Goal: Information Seeking & Learning: Find specific fact

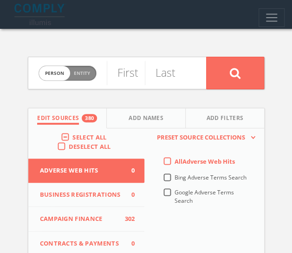
click at [71, 137] on div "Select All" at bounding box center [86, 137] width 50 height 8
click at [73, 136] on label "Select All" at bounding box center [92, 137] width 39 height 9
click at [0, 0] on input "Select All" at bounding box center [0, 0] width 0 height 0
click at [73, 136] on label "Select All" at bounding box center [92, 137] width 39 height 9
click at [0, 0] on input "Select All" at bounding box center [0, 0] width 0 height 0
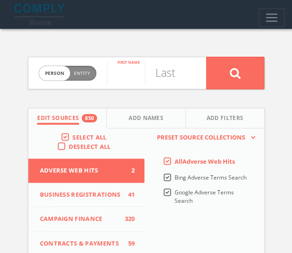
click at [133, 73] on input "text" at bounding box center [126, 73] width 38 height 24
type input "[PERSON_NAME]"
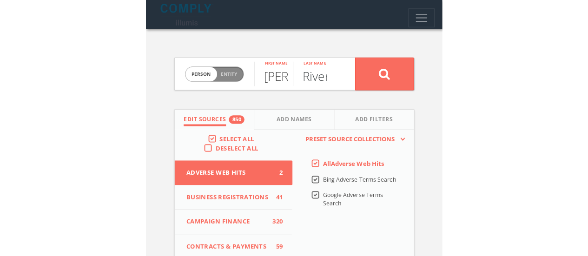
scroll to position [0, 9]
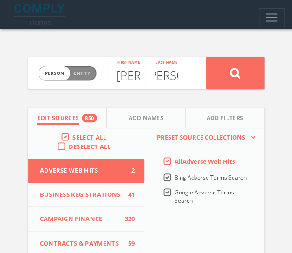
type input "[PERSON_NAME]"
click at [206, 57] on button at bounding box center [235, 73] width 58 height 33
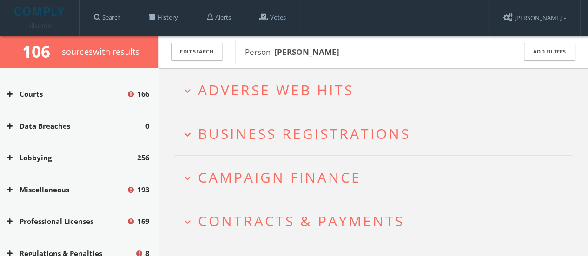
scroll to position [213, 0]
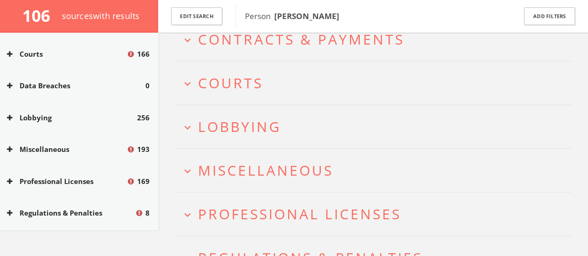
click at [218, 133] on span "Lobbying" at bounding box center [239, 126] width 83 height 19
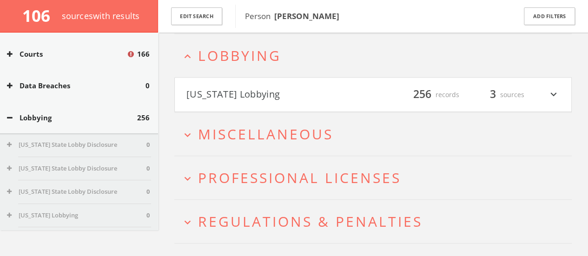
click at [220, 93] on button "[US_STATE] Lobbying" at bounding box center [279, 95] width 187 height 16
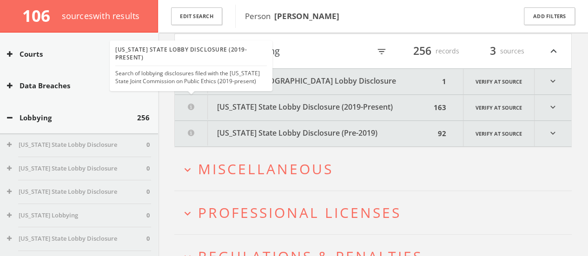
click at [222, 86] on div "[US_STATE] State Lobby Disclosure (2019-Present) Search of lobbying disclosures…" at bounding box center [191, 65] width 152 height 46
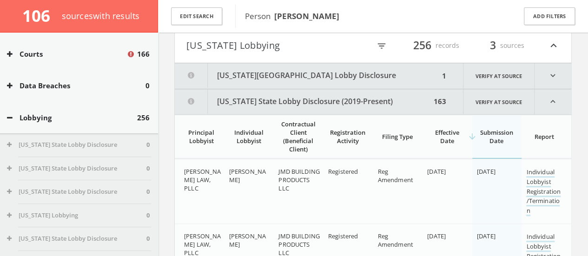
scroll to position [306, 0]
click at [251, 78] on button "[US_STATE][GEOGRAPHIC_DATA] Lobby Disclosure" at bounding box center [307, 77] width 265 height 26
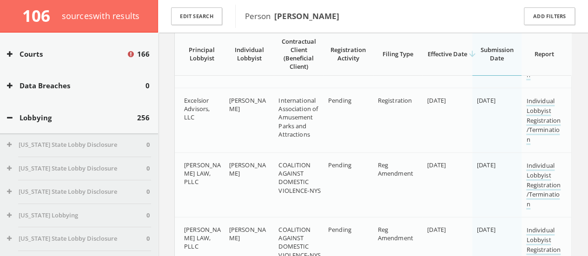
scroll to position [4785, 0]
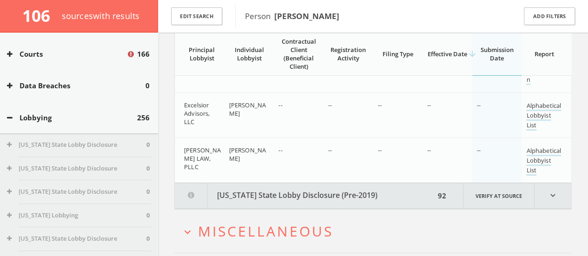
click at [229, 199] on button "[US_STATE] State Lobby Disclosure (Pre-2019)" at bounding box center [305, 196] width 260 height 26
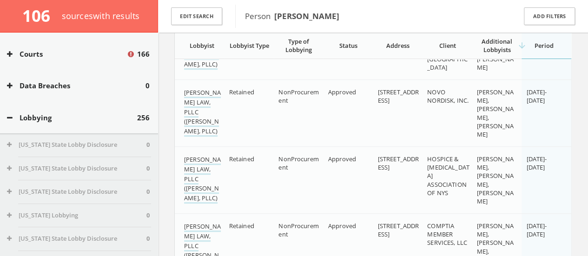
scroll to position [10780, 0]
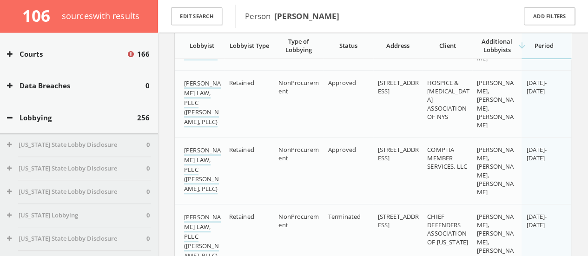
click at [17, 116] on button "Lobbying" at bounding box center [72, 118] width 130 height 11
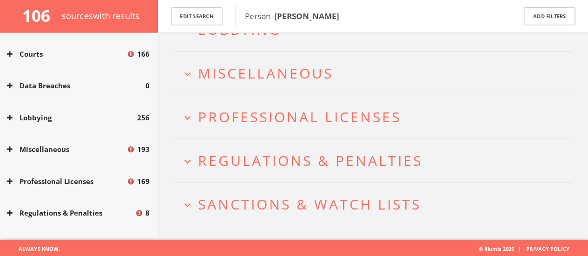
scroll to position [325, 0]
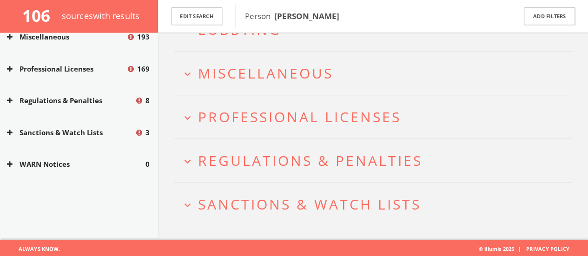
click at [196, 201] on button "expand_more Sanctions & Watch Lists" at bounding box center [376, 204] width 391 height 15
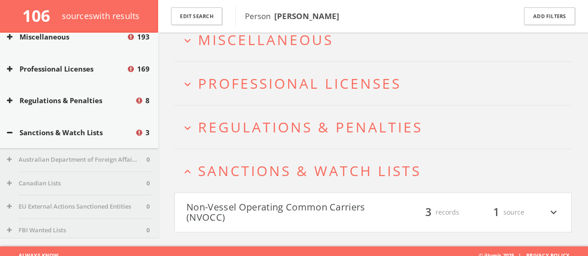
scroll to position [324, 0]
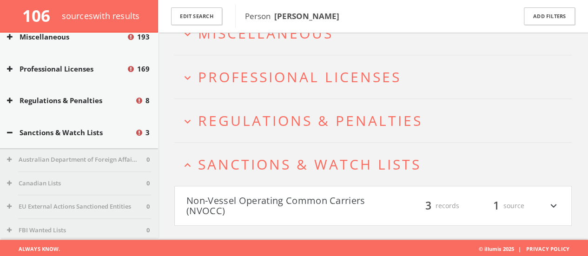
click at [224, 199] on button "Non-Vessel Operating Common Carriers (NVOCC)" at bounding box center [279, 206] width 187 height 20
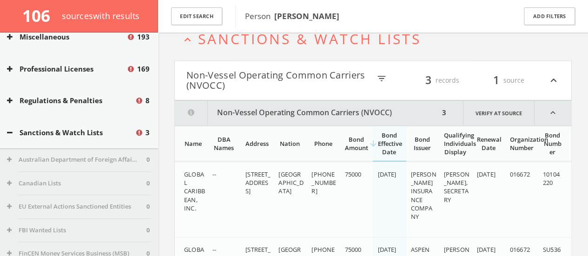
scroll to position [450, 0]
click at [183, 43] on icon "expand_less" at bounding box center [187, 39] width 13 height 13
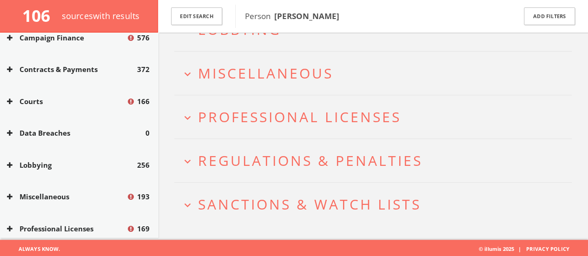
scroll to position [165, 0]
click at [18, 109] on div "Courts 166" at bounding box center [79, 102] width 158 height 32
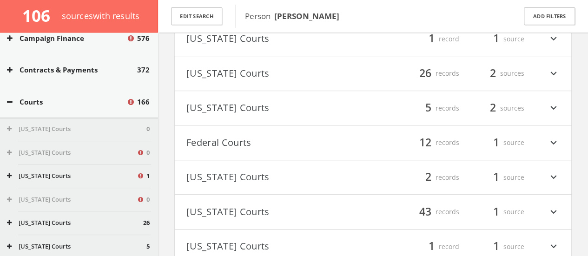
scroll to position [253, 0]
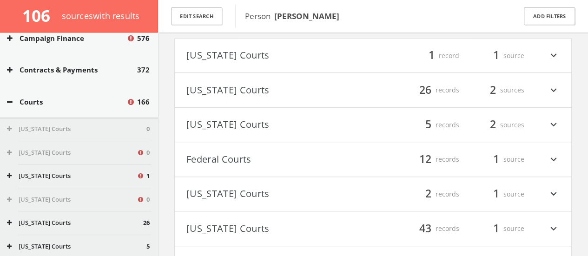
click at [25, 101] on button "Courts" at bounding box center [66, 102] width 119 height 11
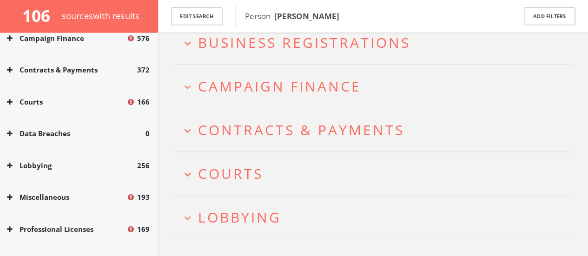
click at [197, 83] on button "expand_more Campaign Finance" at bounding box center [376, 86] width 391 height 15
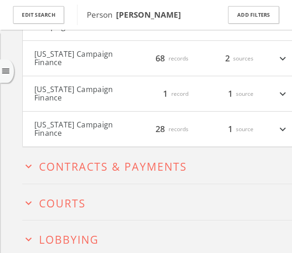
scroll to position [172, 0]
drag, startPoint x: 157, startPoint y: 115, endPoint x: 104, endPoint y: 126, distance: 54.2
click at [157, 123] on span "28" at bounding box center [160, 129] width 16 height 13
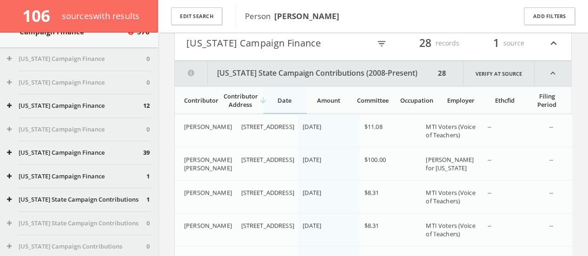
scroll to position [165, 0]
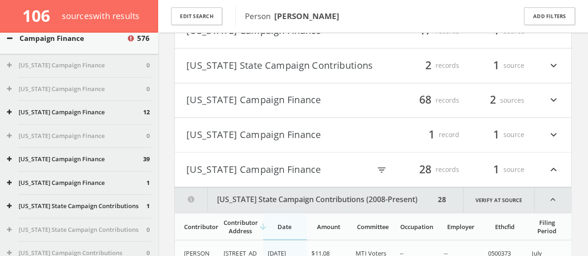
click at [187, 143] on button "[US_STATE] Campaign Finance" at bounding box center [279, 135] width 187 height 16
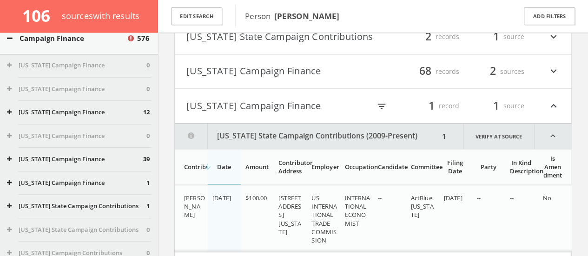
scroll to position [700, 0]
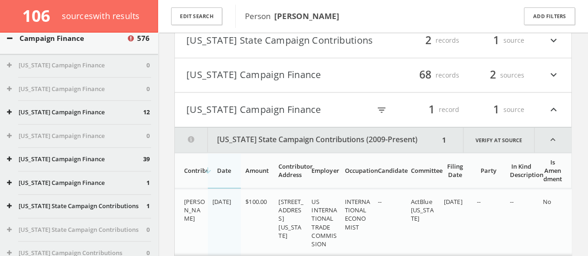
click at [299, 83] on button "[US_STATE] Campaign Finance" at bounding box center [279, 75] width 187 height 16
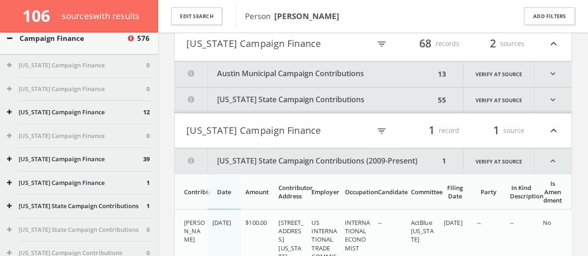
click at [237, 104] on button "[US_STATE] State Campaign Contributions" at bounding box center [305, 100] width 260 height 26
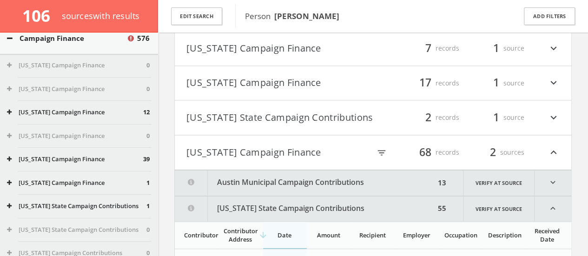
click at [236, 189] on button "Austin Municipal Campaign Contributions" at bounding box center [305, 183] width 260 height 26
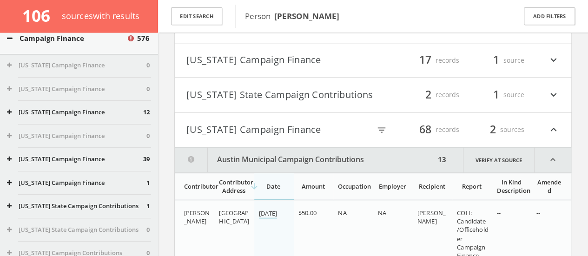
scroll to position [645, 0]
click at [210, 113] on h4 "[US_STATE] State Campaign Contributions filter_list 2 records 1 source expand_m…" at bounding box center [373, 95] width 397 height 34
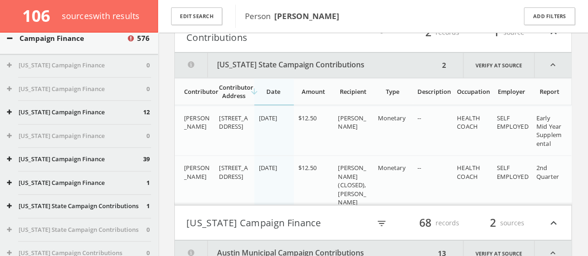
scroll to position [710, 0]
click at [299, 78] on button "[US_STATE] State Campaign Contributions" at bounding box center [307, 65] width 265 height 25
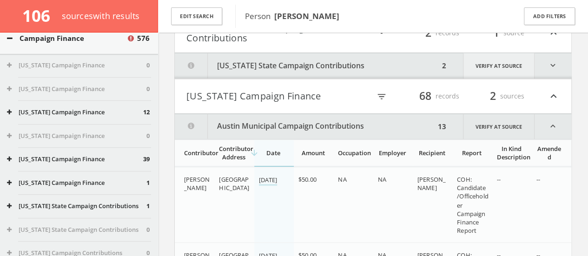
click at [299, 70] on link "Verify at source" at bounding box center [499, 66] width 72 height 26
click at [235, 70] on button "[US_STATE] State Campaign Contributions" at bounding box center [307, 66] width 265 height 26
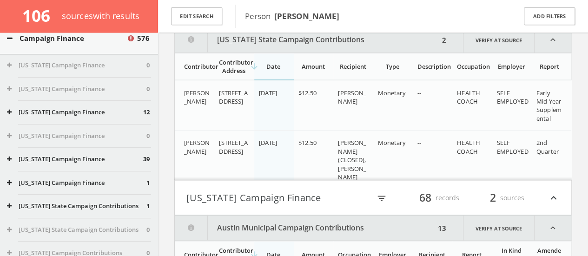
scroll to position [736, 0]
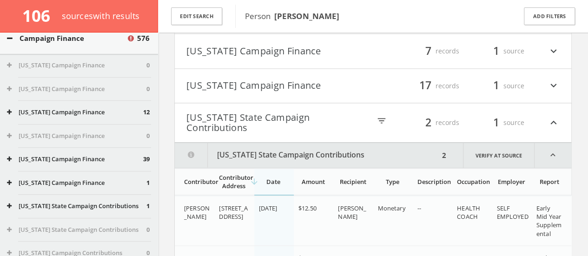
click at [215, 100] on h4 "[US_STATE] Campaign Finance filter_list 17 records 1 source expand_more" at bounding box center [373, 86] width 397 height 34
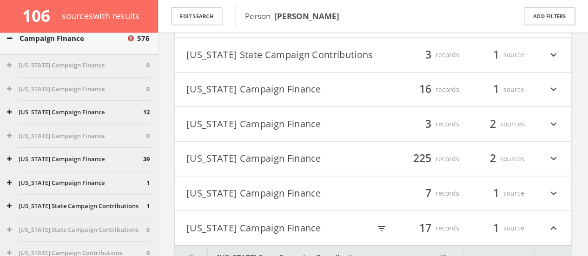
scroll to position [479, 0]
click at [211, 209] on h4 "[US_STATE] Campaign Finance filter_list 7 records 1 source expand_more" at bounding box center [373, 192] width 397 height 34
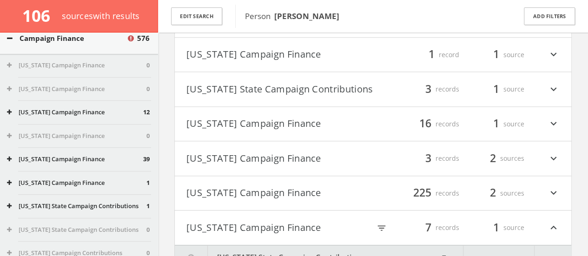
scroll to position [496, 0]
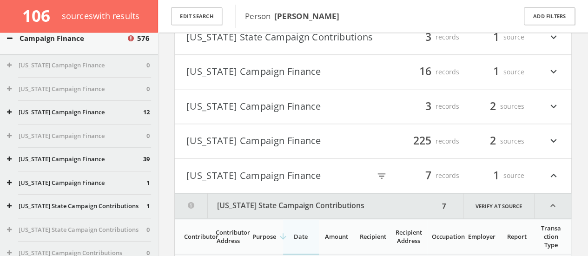
click at [212, 149] on button "[US_STATE] Campaign Finance" at bounding box center [279, 141] width 187 height 16
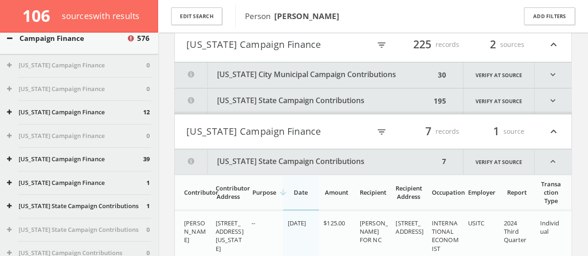
scroll to position [594, 0]
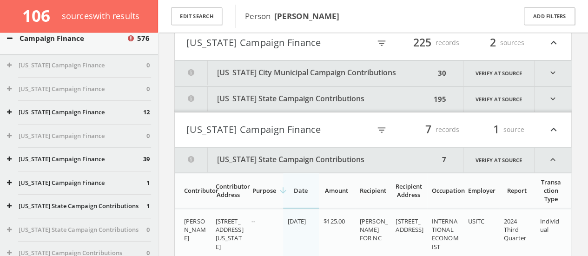
drag, startPoint x: 242, startPoint y: 100, endPoint x: 214, endPoint y: 114, distance: 31.4
click at [214, 112] on button "[US_STATE] State Campaign Contributions" at bounding box center [303, 99] width 256 height 26
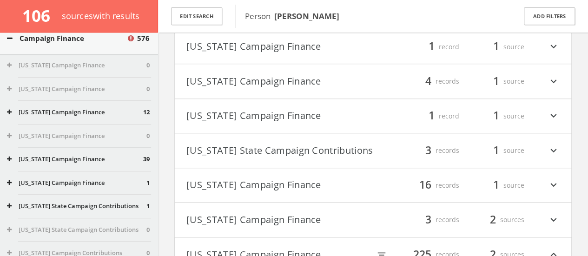
scroll to position [469, 0]
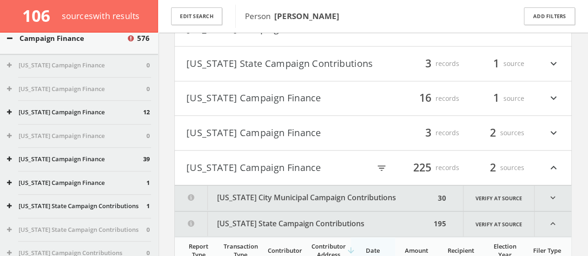
click at [260, 134] on button "[US_STATE] Campaign Finance" at bounding box center [279, 133] width 187 height 16
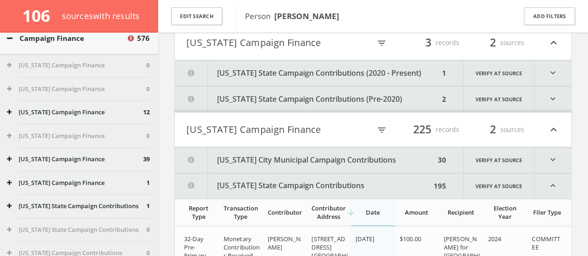
click at [245, 169] on button "[US_STATE] City Municipal Campaign Contributions" at bounding box center [305, 160] width 260 height 26
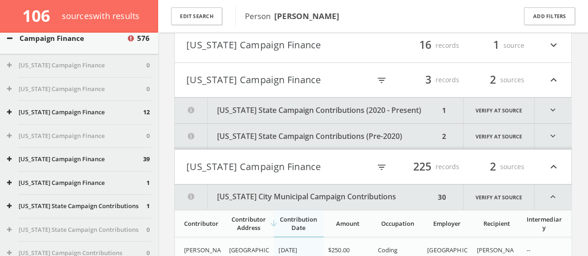
click at [238, 145] on button "[US_STATE] State Campaign Contributions (Pre-2020)" at bounding box center [307, 137] width 265 height 26
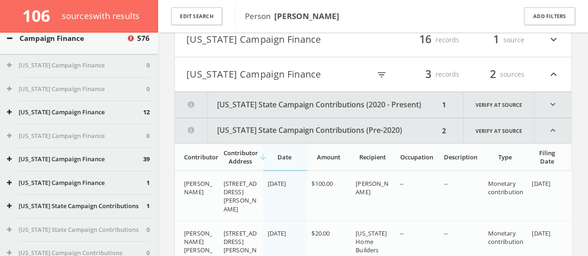
click at [244, 105] on button "[US_STATE] State Campaign Contributions (2020 - Present)" at bounding box center [307, 105] width 265 height 26
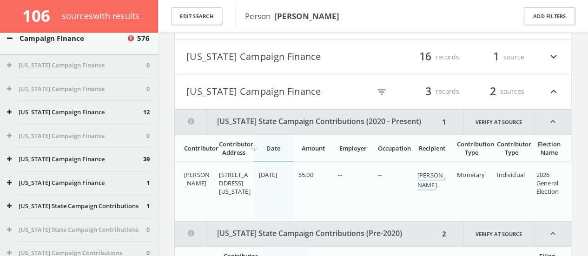
scroll to position [507, 0]
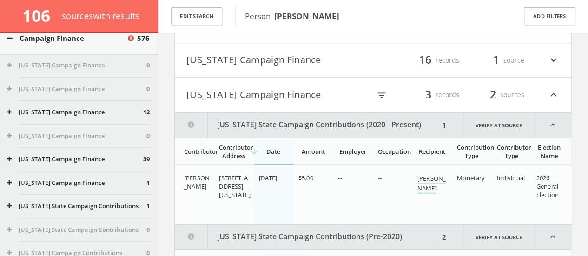
click at [236, 67] on button "[US_STATE] Campaign Finance" at bounding box center [279, 61] width 187 height 16
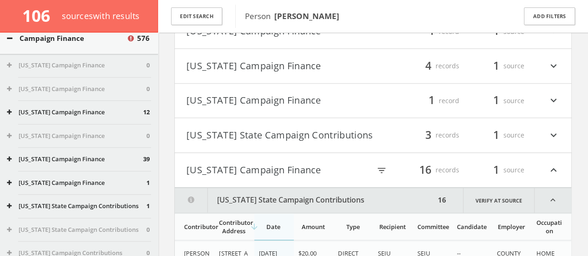
scroll to position [391, 0]
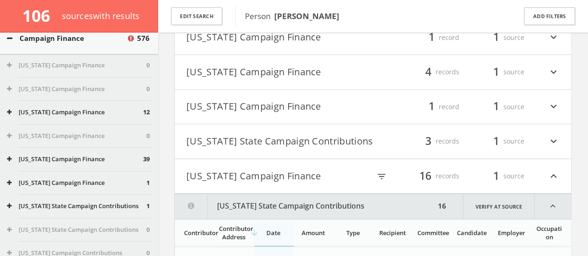
drag, startPoint x: 231, startPoint y: 139, endPoint x: 213, endPoint y: 146, distance: 19.0
click at [213, 146] on button "[US_STATE] State Campaign Contributions" at bounding box center [279, 141] width 187 height 16
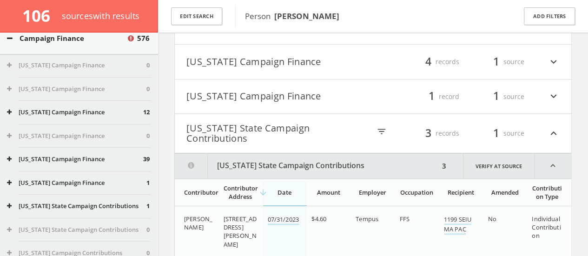
click at [220, 87] on h4 "[US_STATE] Campaign Finance filter_list 1 record 1 source expand_more" at bounding box center [373, 96] width 397 height 34
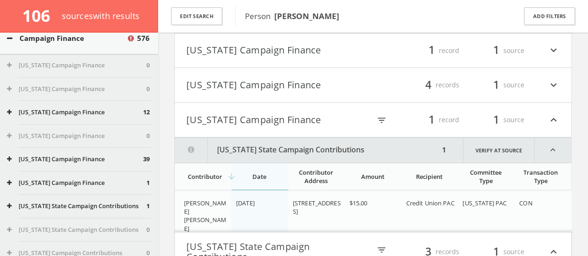
click at [218, 86] on button "[US_STATE] Campaign Finance" at bounding box center [279, 85] width 187 height 16
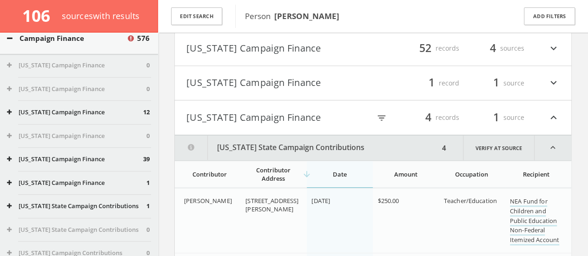
click at [216, 53] on button "[US_STATE] Campaign Finance" at bounding box center [279, 48] width 187 height 16
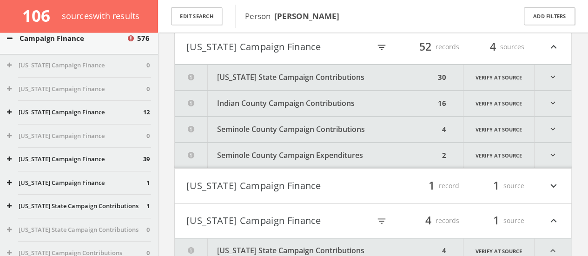
scroll to position [348, 0]
drag, startPoint x: 234, startPoint y: 184, endPoint x: 219, endPoint y: 187, distance: 15.2
click at [219, 187] on button "[US_STATE] Campaign Finance" at bounding box center [279, 186] width 187 height 16
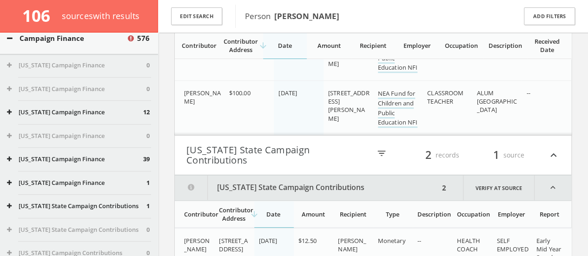
scroll to position [11930, 0]
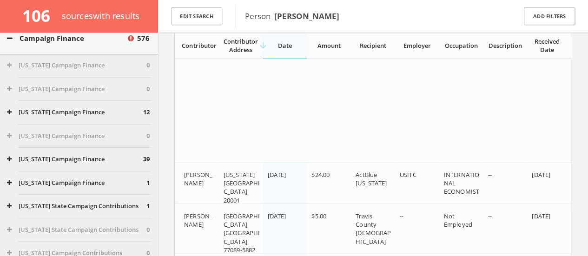
click at [207, 164] on td "[PERSON_NAME]" at bounding box center [197, 188] width 44 height 50
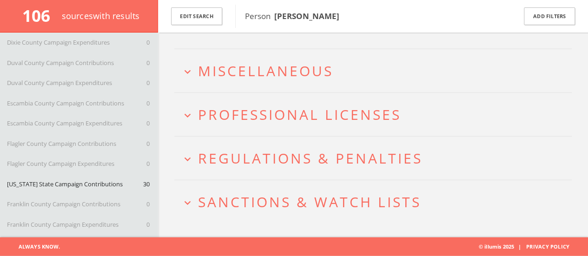
scroll to position [270, 0]
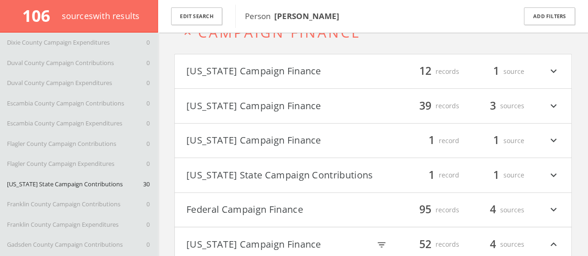
click at [207, 171] on button "[US_STATE] State Campaign Contributions" at bounding box center [279, 175] width 187 height 16
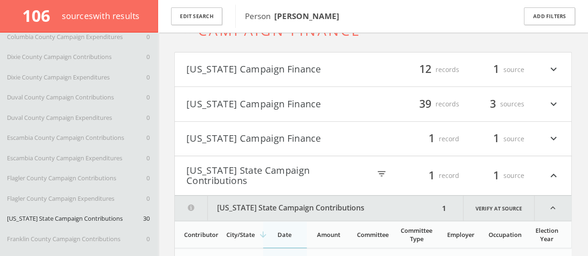
scroll to position [984, 0]
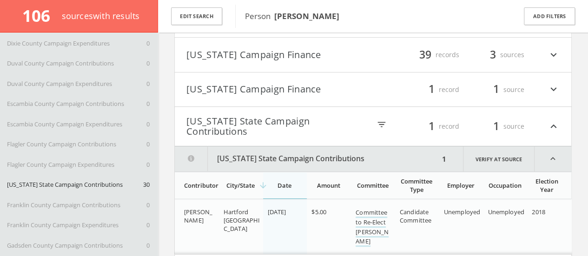
click at [217, 93] on button "[US_STATE] Campaign Finance" at bounding box center [279, 90] width 187 height 16
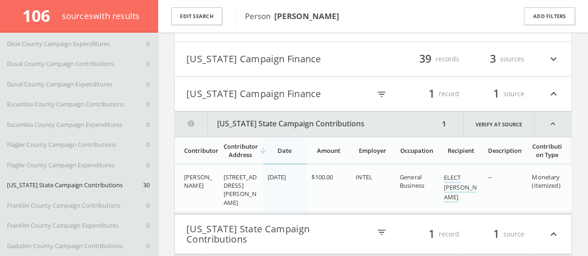
scroll to position [193, 0]
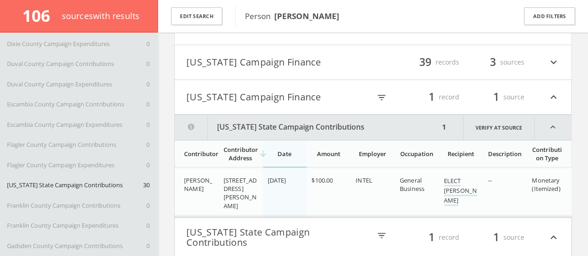
click at [208, 55] on button "[US_STATE] Campaign Finance" at bounding box center [279, 62] width 187 height 16
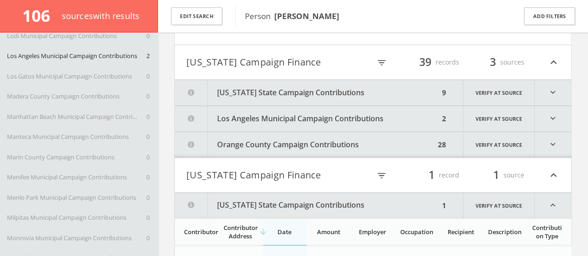
scroll to position [3161, 0]
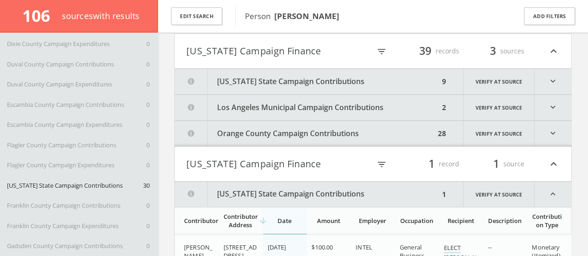
click at [247, 128] on button "Orange County Campaign Contributions" at bounding box center [305, 134] width 260 height 26
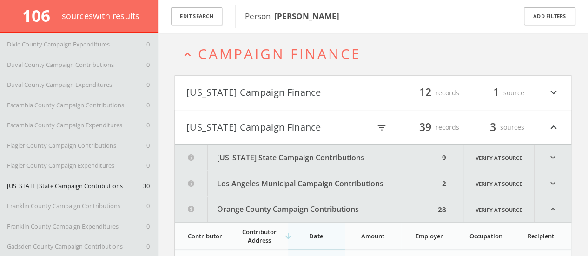
scroll to position [111, 0]
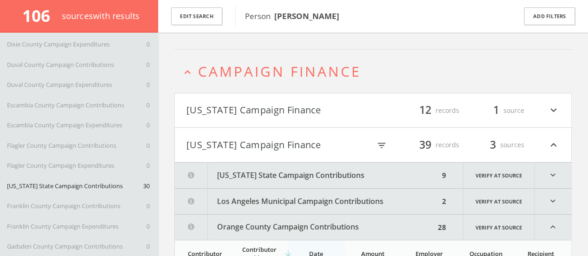
click at [255, 191] on button "Los Angeles Municipal Campaign Contributions" at bounding box center [307, 202] width 265 height 26
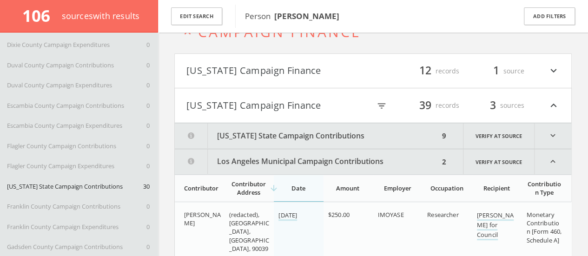
scroll to position [143, 0]
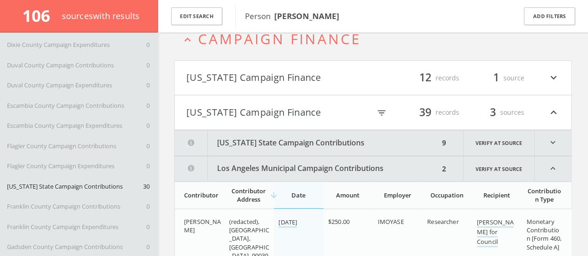
click at [245, 136] on button "[US_STATE] State Campaign Contributions" at bounding box center [307, 143] width 265 height 26
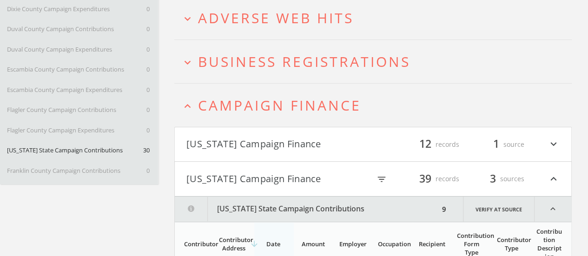
scroll to position [0, 0]
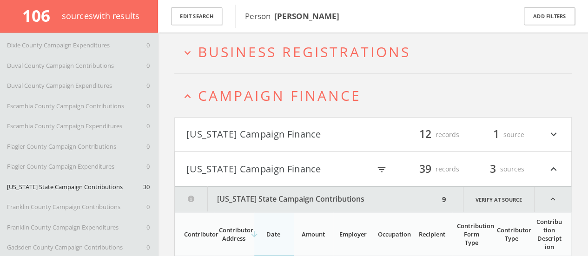
click at [212, 129] on button "[US_STATE] Campaign Finance" at bounding box center [279, 135] width 187 height 16
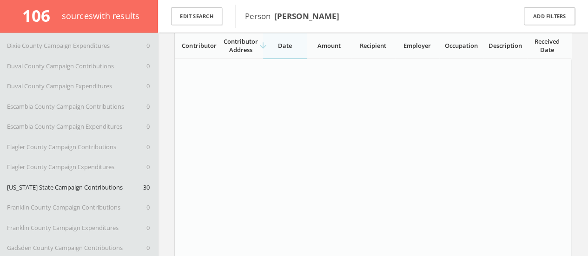
scroll to position [13658, 0]
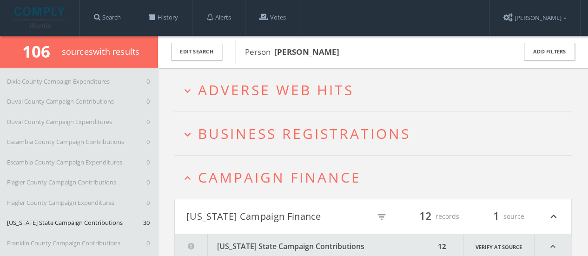
click at [260, 184] on span "Campaign Finance" at bounding box center [279, 177] width 163 height 19
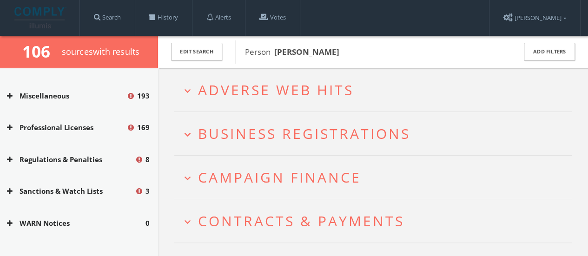
click at [244, 172] on span "Campaign Finance" at bounding box center [279, 177] width 163 height 19
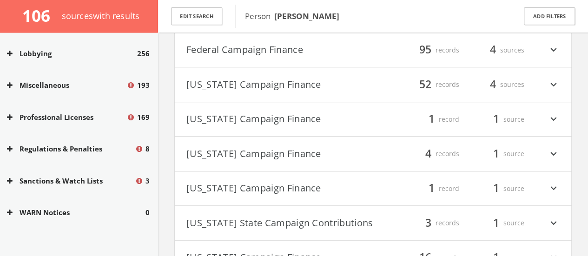
click at [212, 88] on button "[US_STATE] Campaign Finance" at bounding box center [279, 85] width 187 height 16
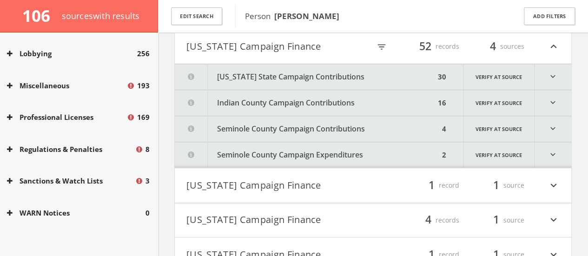
click at [237, 153] on button "Seminole County Campaign Expenditures" at bounding box center [307, 155] width 265 height 26
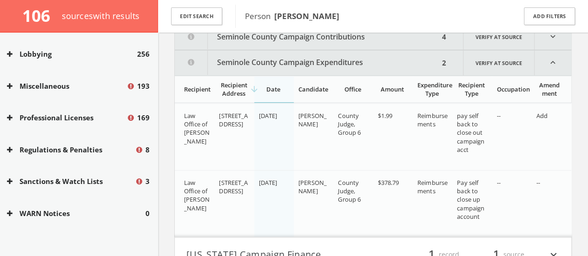
click at [235, 40] on button "Seminole County Campaign Contributions" at bounding box center [307, 37] width 265 height 26
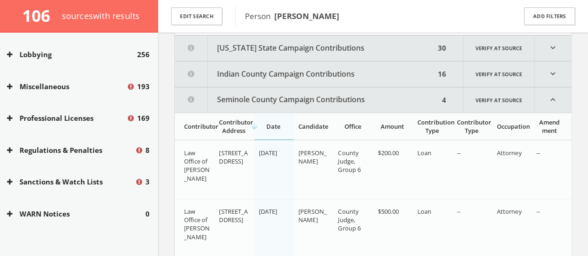
click at [255, 87] on button "Indian County Campaign Contributions" at bounding box center [305, 74] width 260 height 26
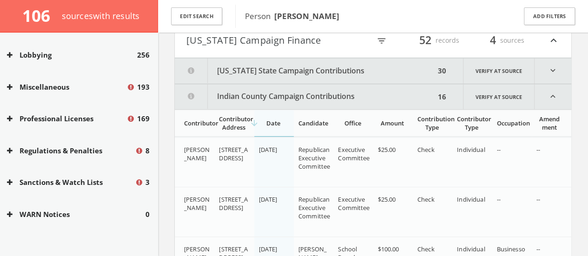
click at [230, 68] on button "[US_STATE] State Campaign Contributions" at bounding box center [305, 71] width 260 height 26
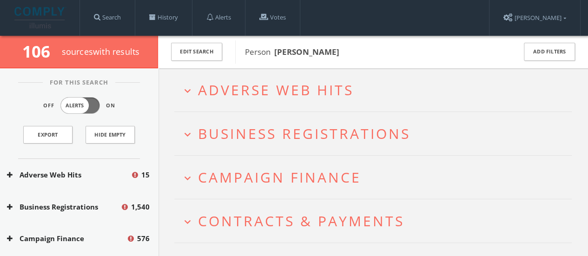
click at [224, 174] on span "Campaign Finance" at bounding box center [279, 177] width 163 height 19
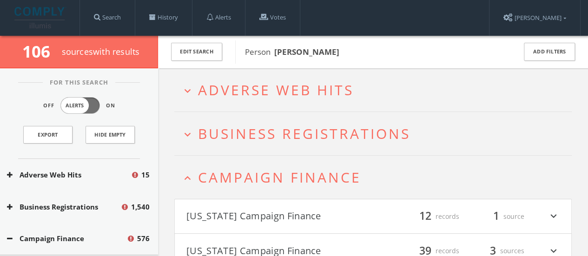
scroll to position [1114, 0]
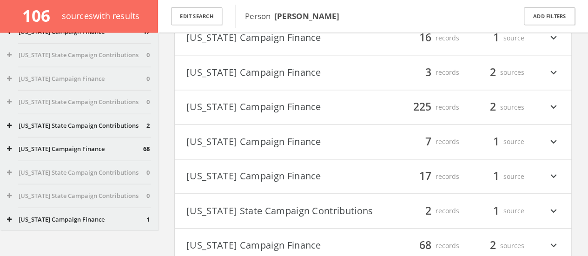
click at [219, 214] on button "[US_STATE] State Campaign Contributions" at bounding box center [279, 211] width 187 height 16
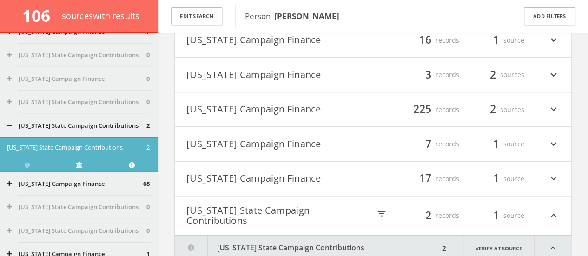
scroll to position [522, 0]
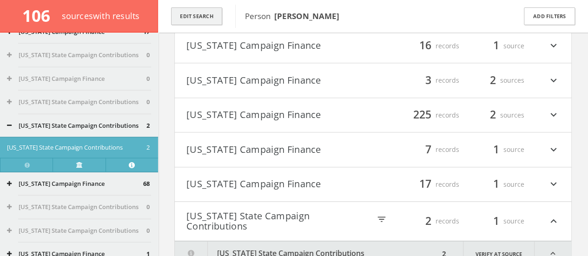
click at [203, 18] on button "Edit Search" at bounding box center [196, 16] width 51 height 18
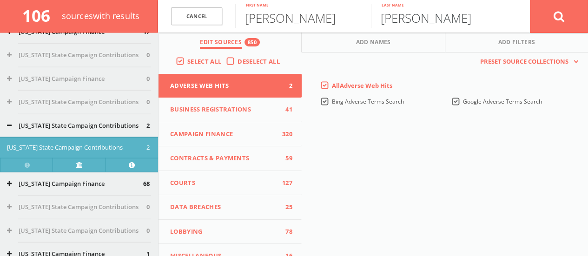
click at [398, 24] on input "[PERSON_NAME]" at bounding box center [439, 16] width 136 height 24
type input "Mejia"
click at [530, 0] on button at bounding box center [559, 16] width 58 height 33
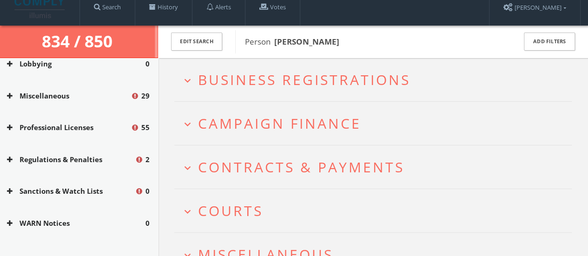
scroll to position [153, 0]
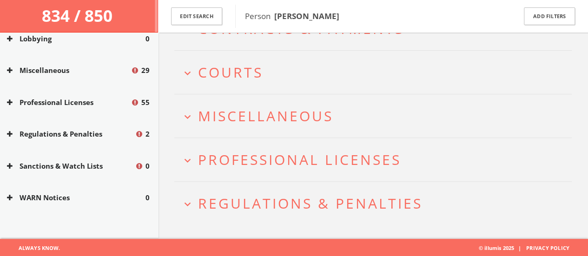
click at [243, 203] on span "Regulations & Penalties" at bounding box center [310, 203] width 225 height 19
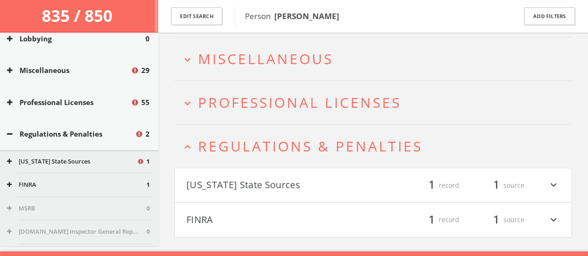
scroll to position [266, 0]
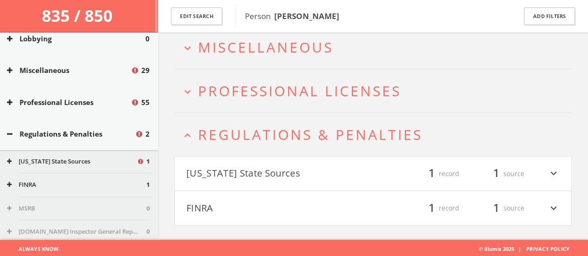
click at [246, 212] on button "FINRA" at bounding box center [279, 208] width 187 height 16
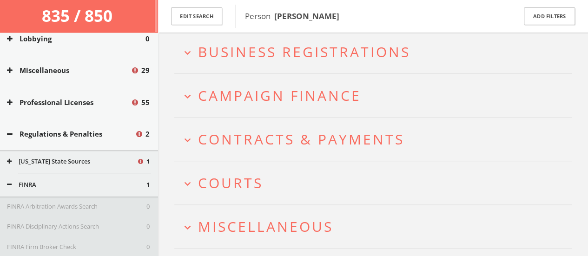
scroll to position [88, 0]
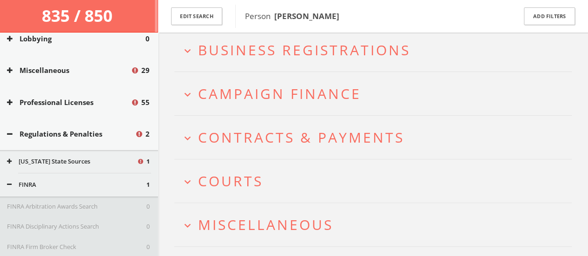
click at [215, 166] on h2 "expand_more Courts" at bounding box center [372, 180] width 397 height 43
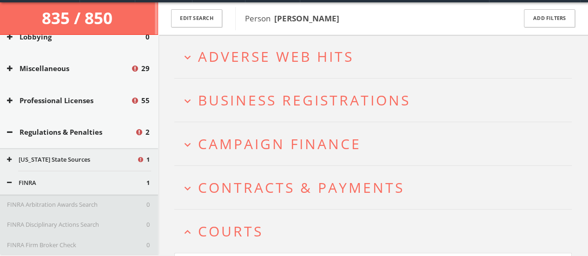
scroll to position [31, 0]
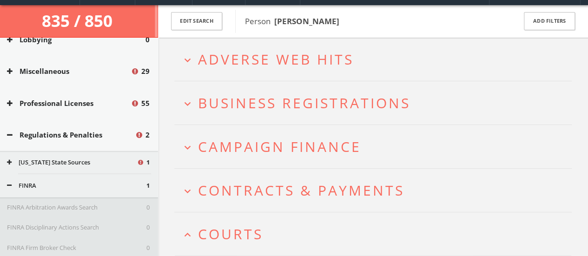
click at [205, 139] on span "Campaign Finance" at bounding box center [279, 146] width 163 height 19
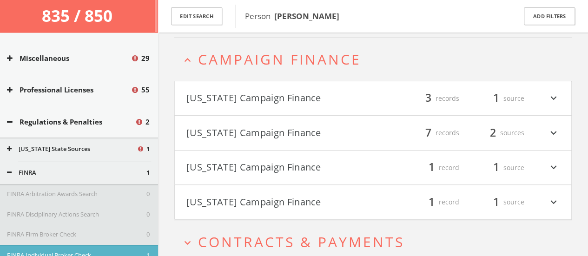
click at [209, 205] on button "[US_STATE] Campaign Finance" at bounding box center [279, 202] width 187 height 16
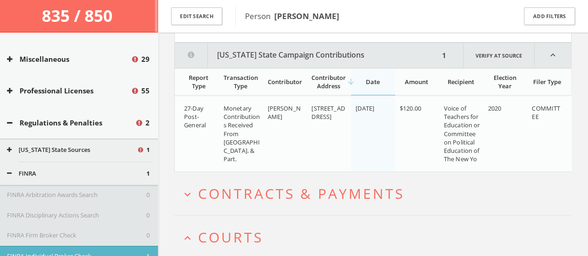
scroll to position [308, 0]
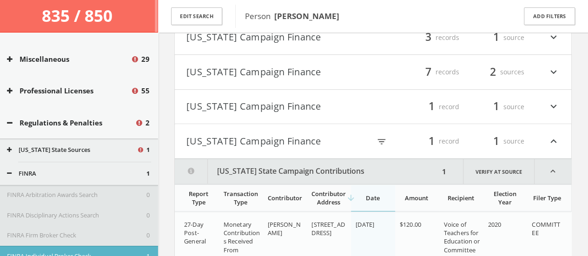
click at [206, 107] on button "[US_STATE] Campaign Finance" at bounding box center [279, 107] width 187 height 16
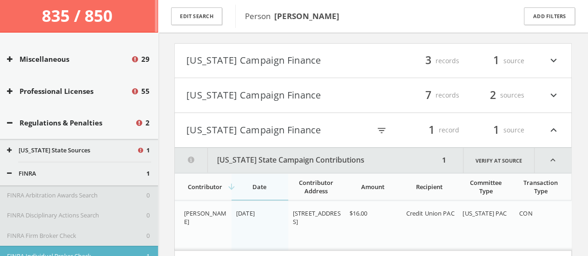
click at [206, 62] on button "[US_STATE] Campaign Finance" at bounding box center [279, 61] width 187 height 16
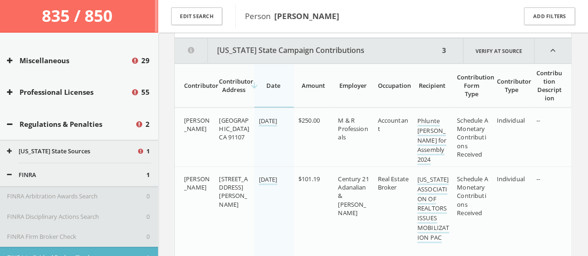
scroll to position [205, 0]
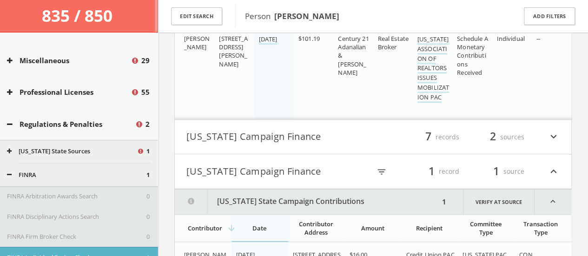
click at [213, 146] on h4 "Florida Campaign Finance filter_list 7 records 2 sources expand_more" at bounding box center [373, 137] width 397 height 34
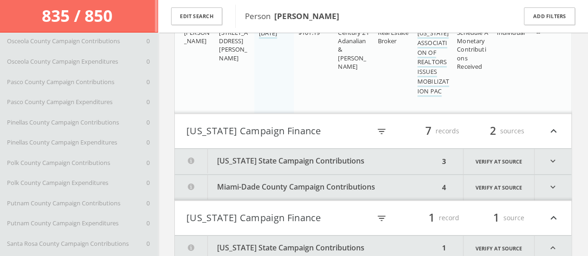
scroll to position [6870, 0]
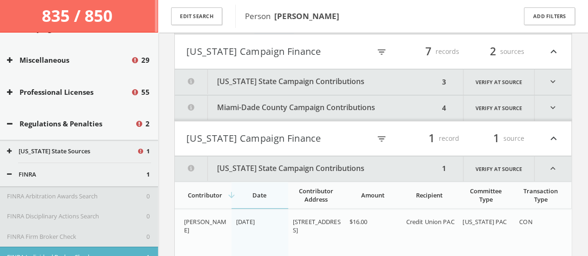
click at [251, 102] on button "Miami-Dade County Campaign Contributions" at bounding box center [307, 108] width 265 height 26
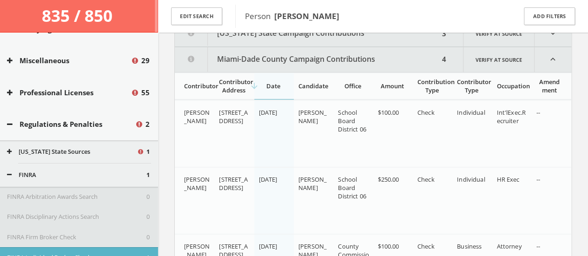
scroll to position [547, 0]
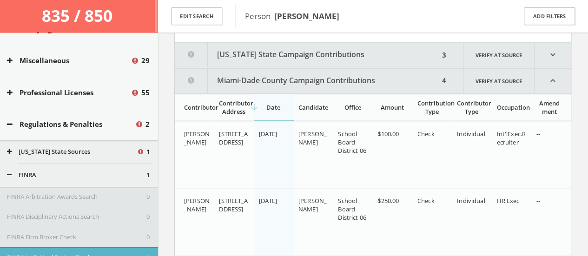
click at [224, 53] on button "[US_STATE] State Campaign Contributions" at bounding box center [307, 55] width 265 height 26
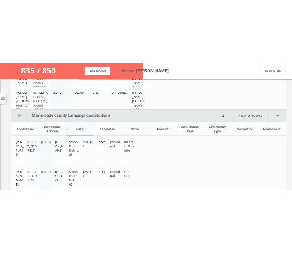
scroll to position [0, 0]
